Goal: Information Seeking & Learning: Understand process/instructions

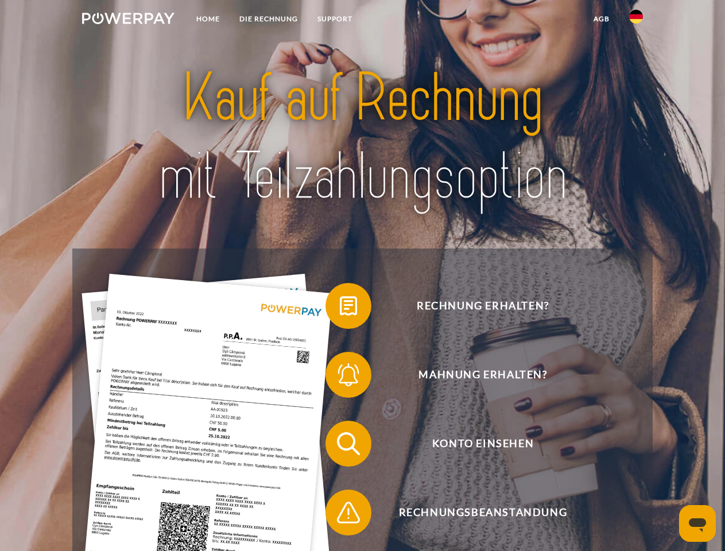
click at [128, 20] on img at bounding box center [128, 18] width 92 height 11
click at [636, 20] on img at bounding box center [636, 17] width 14 height 14
click at [601, 19] on link "agb" at bounding box center [602, 19] width 36 height 21
click at [340, 308] on span at bounding box center [330, 305] width 57 height 57
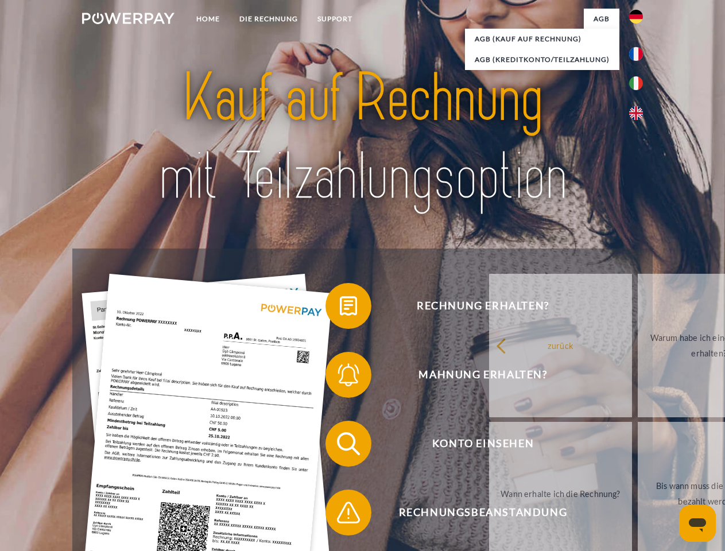
click at [340, 377] on div "Rechnung erhalten? Mahnung erhalten? Konto einsehen" at bounding box center [362, 478] width 580 height 459
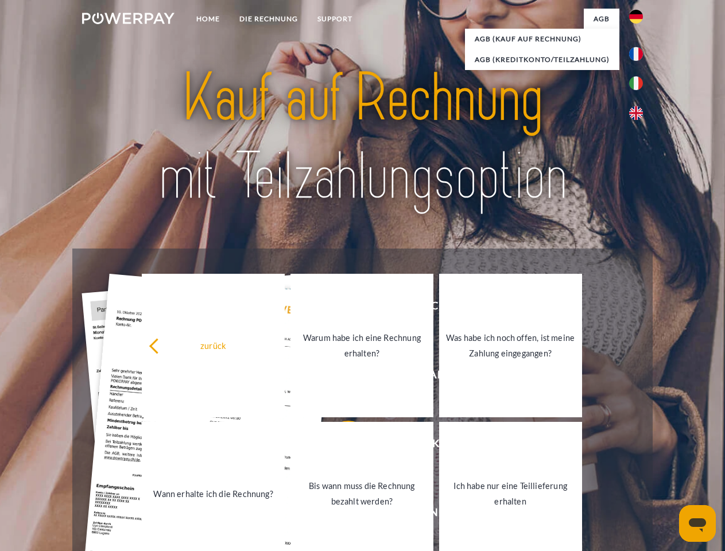
click at [340, 446] on link "Bis wann muss die Rechnung bezahlt werden?" at bounding box center [361, 493] width 143 height 143
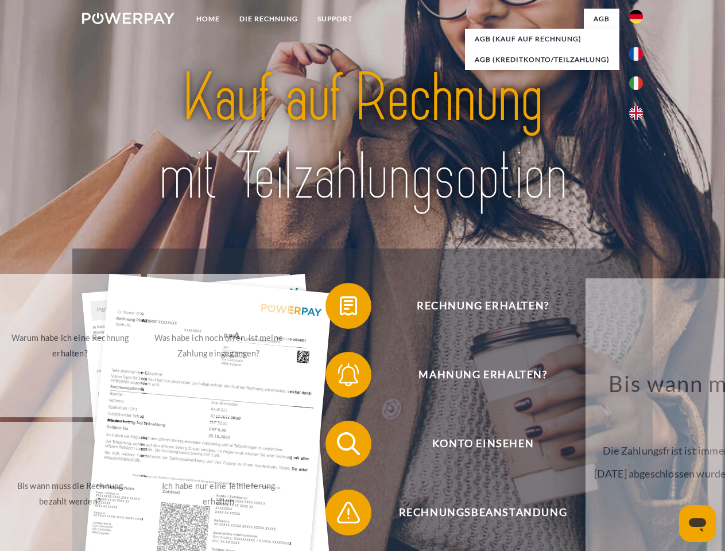
click at [340, 515] on span at bounding box center [330, 512] width 57 height 57
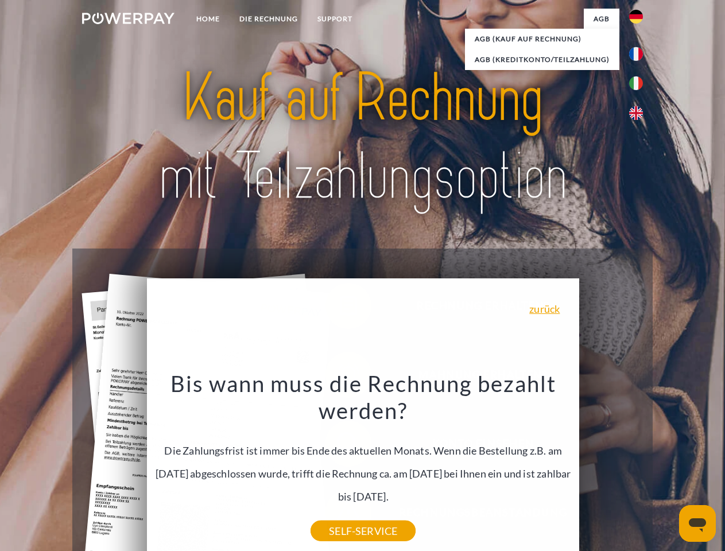
click at [697, 523] on icon "Messaging-Fenster öffnen" at bounding box center [697, 525] width 17 height 14
